Goal: Task Accomplishment & Management: Complete application form

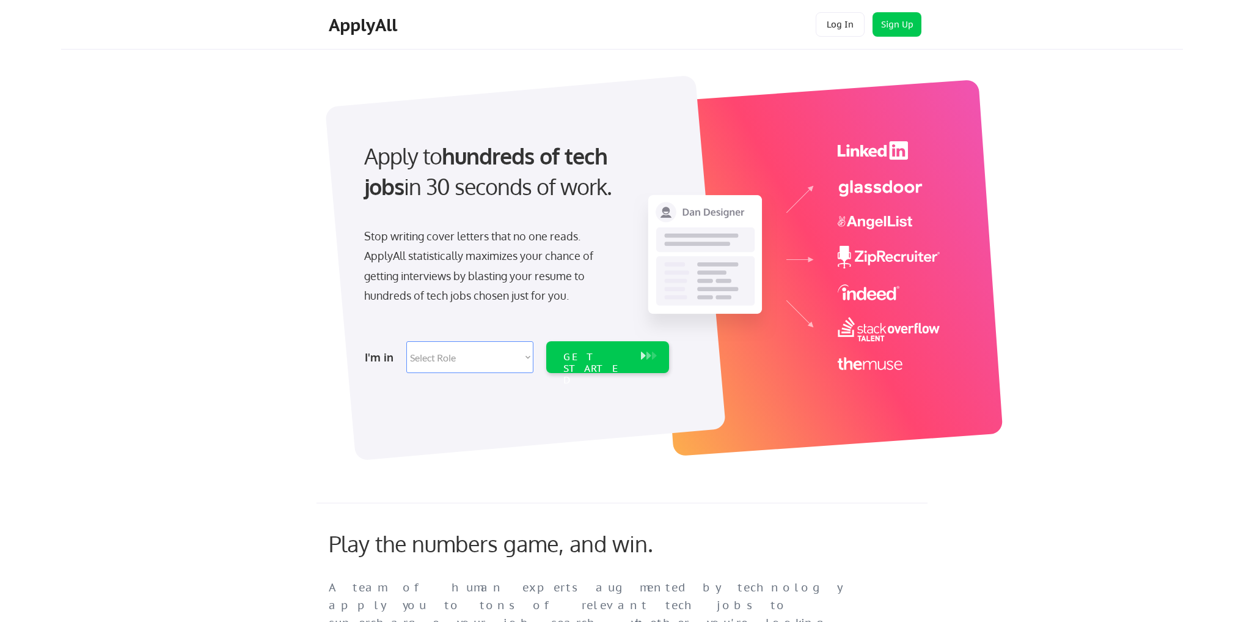
click at [462, 351] on select "Select Role Software Engineering Product Management Customer Success Sales UI/U…" at bounding box center [469, 357] width 127 height 32
click at [227, 397] on div "Apply to hundreds of tech jobs in 30 seconds of work. Stop writing cover letter…" at bounding box center [646, 261] width 1076 height 405
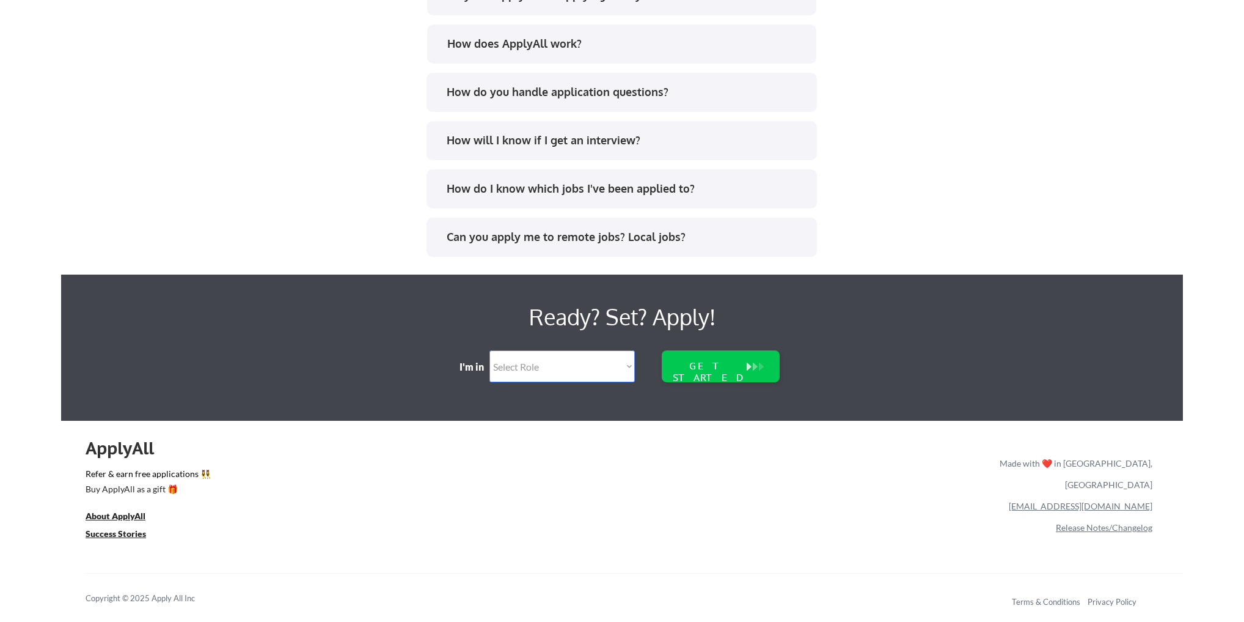
scroll to position [2435, 0]
click at [562, 352] on select "Select Role Software Engineering Product Management Customer Success Sales UI/U…" at bounding box center [562, 366] width 145 height 32
select select ""marketing___comms""
click at [490, 350] on select "Select Role Software Engineering Product Management Customer Success Sales UI/U…" at bounding box center [562, 366] width 145 height 32
select select ""marketing___comms""
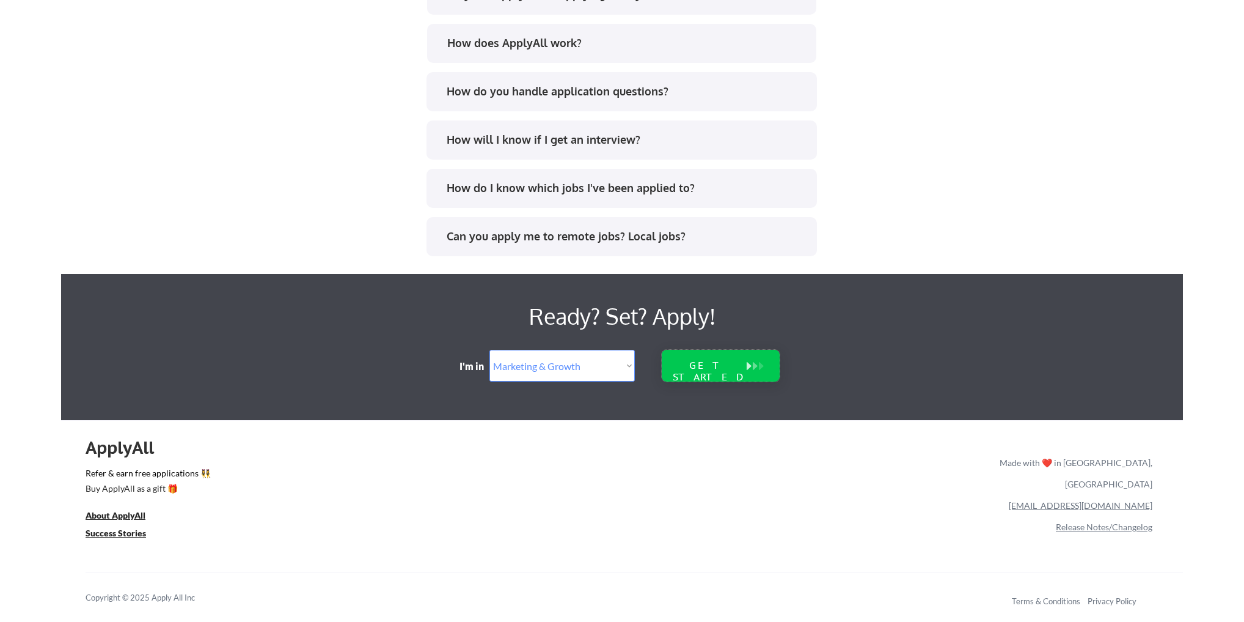
click at [707, 359] on div "GET STARTED" at bounding box center [709, 370] width 78 height 23
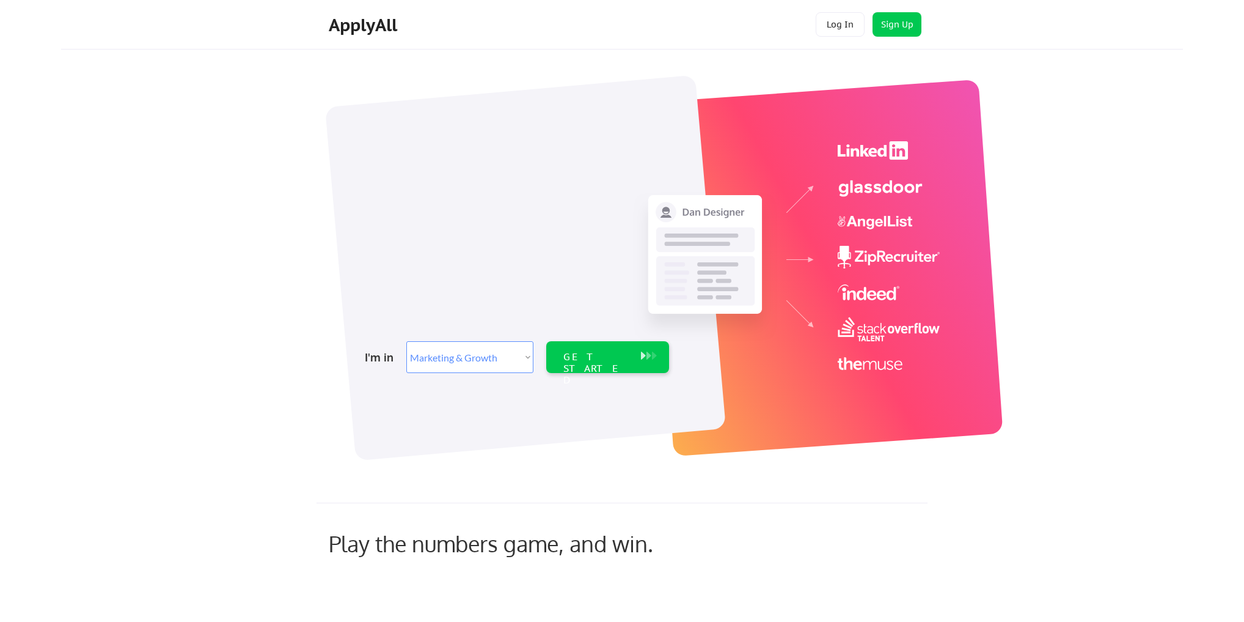
select select ""marketing___comms""
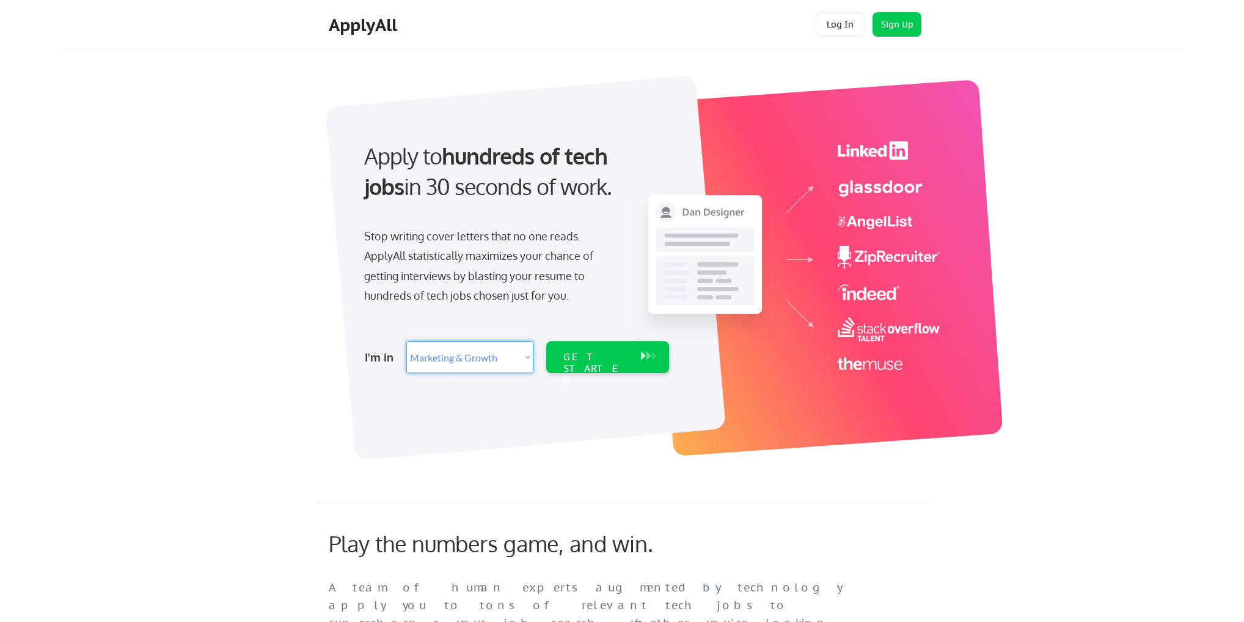
click at [423, 370] on select "Select Role Software Engineering Product Management Customer Success Sales UI/U…" at bounding box center [469, 357] width 127 height 32
select select ""product""
click at [406, 341] on select "Select Role Software Engineering Product Management Customer Success Sales UI/U…" at bounding box center [469, 357] width 127 height 32
select select ""product""
click at [467, 359] on select "Select Role Software Engineering Product Management Customer Success Sales UI/U…" at bounding box center [469, 357] width 127 height 32
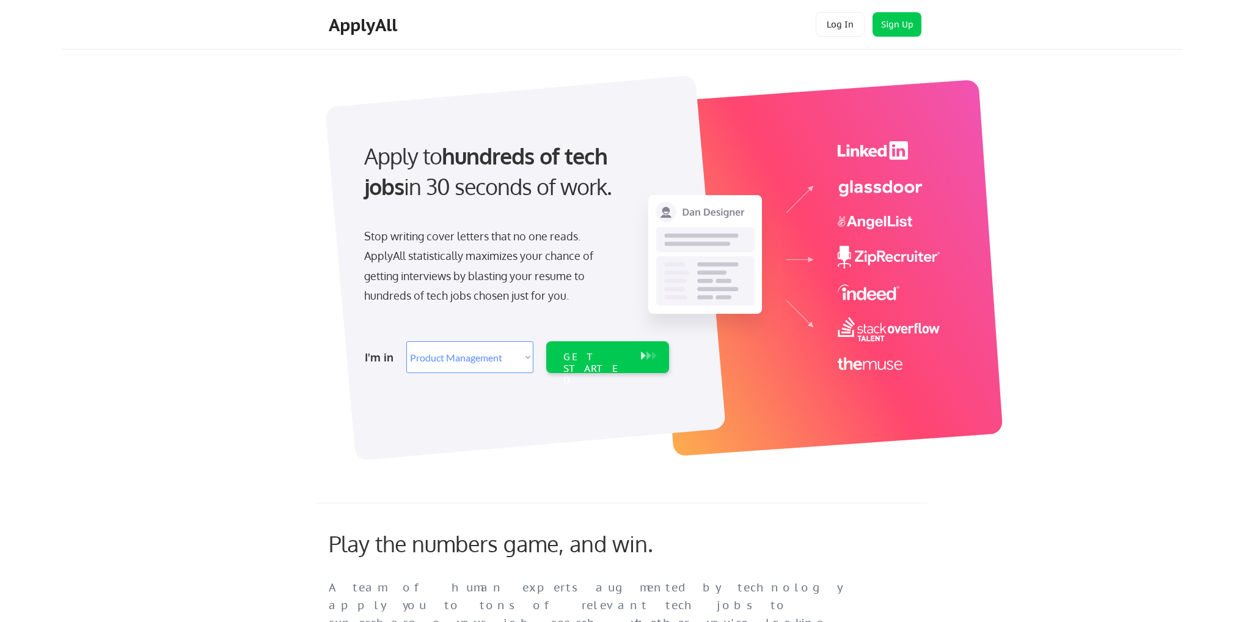
click at [850, 557] on div "Play the numbers game, and win. A team of human experts augmented by technology…" at bounding box center [613, 579] width 592 height 98
click at [495, 364] on select "Select Role Software Engineering Product Management Customer Success Sales UI/U…" at bounding box center [469, 357] width 127 height 32
select select ""sales""
click at [406, 341] on select "Select Role Software Engineering Product Management Customer Success Sales UI/U…" at bounding box center [469, 357] width 127 height 32
select select ""sales""
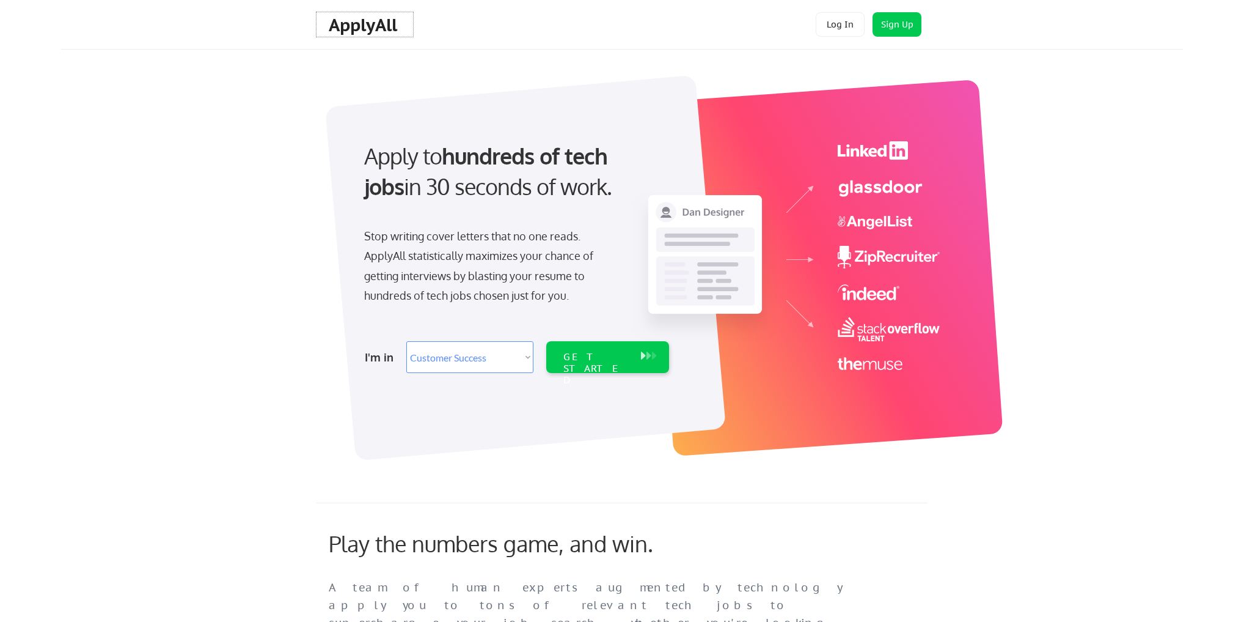
click at [391, 25] on div "ApplyAll" at bounding box center [365, 25] width 72 height 21
click at [358, 28] on div "ApplyAll" at bounding box center [365, 25] width 72 height 21
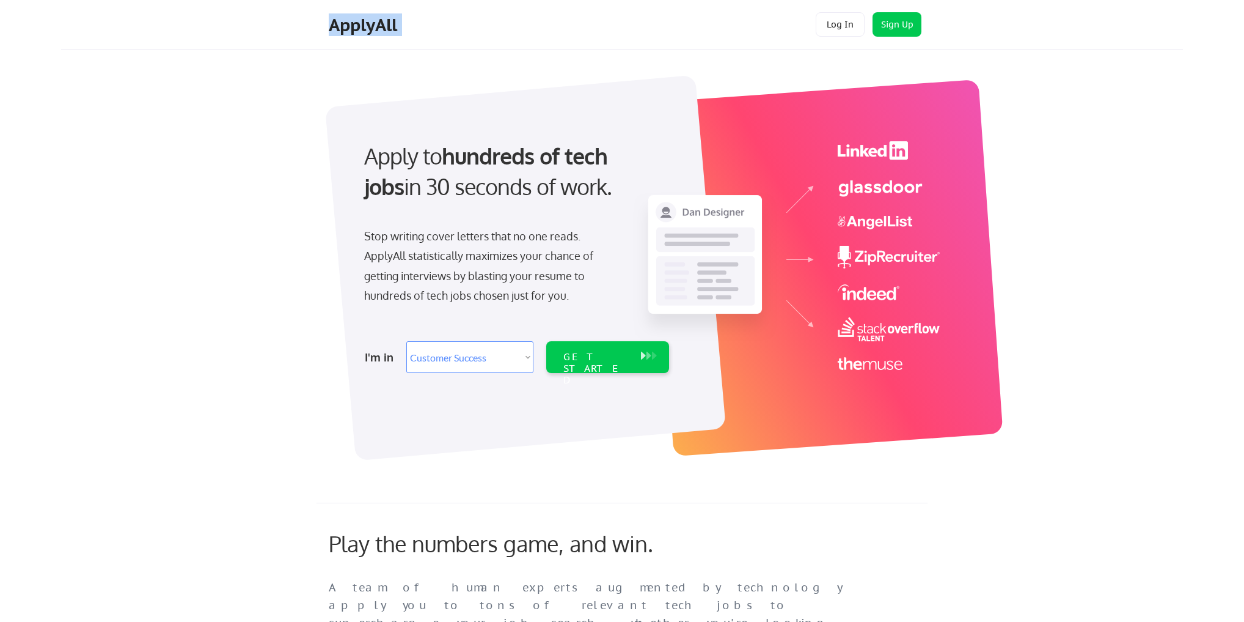
click at [358, 28] on div "ApplyAll" at bounding box center [365, 25] width 72 height 21
drag, startPoint x: 359, startPoint y: 22, endPoint x: 858, endPoint y: 24, distance: 498.8
click at [361, 22] on div "ApplyAll" at bounding box center [365, 25] width 72 height 21
